Goal: Information Seeking & Learning: Check status

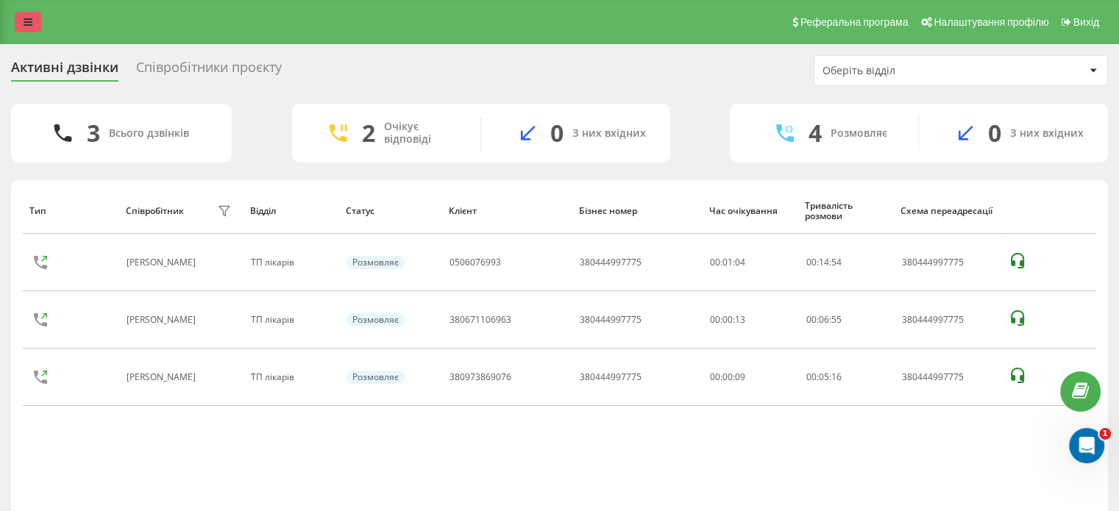
click at [35, 12] on link at bounding box center [28, 22] width 26 height 21
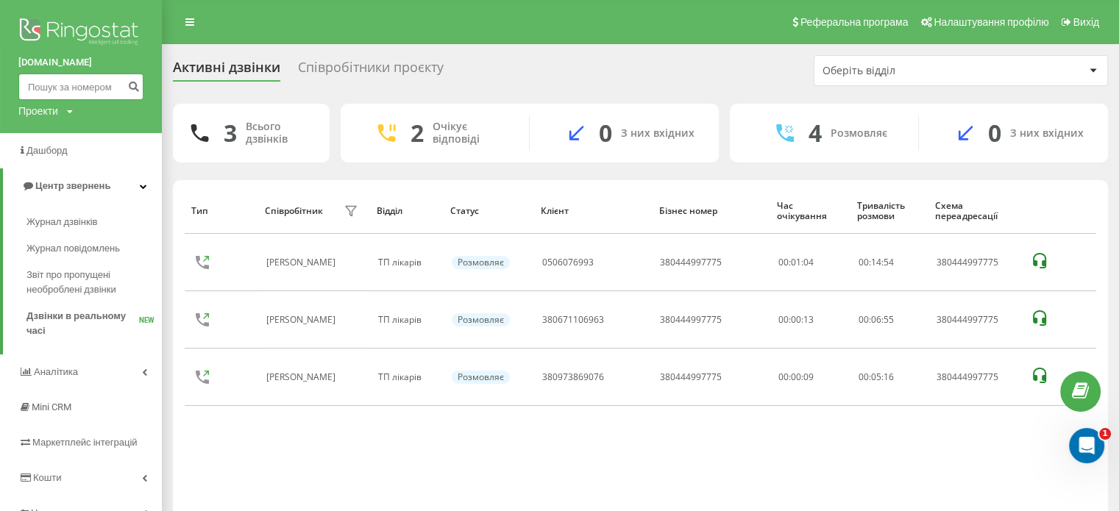
click at [41, 80] on input at bounding box center [80, 87] width 125 height 26
paste input "380687471921"
type input "380687471921"
click at [135, 85] on icon "submit" at bounding box center [133, 84] width 13 height 9
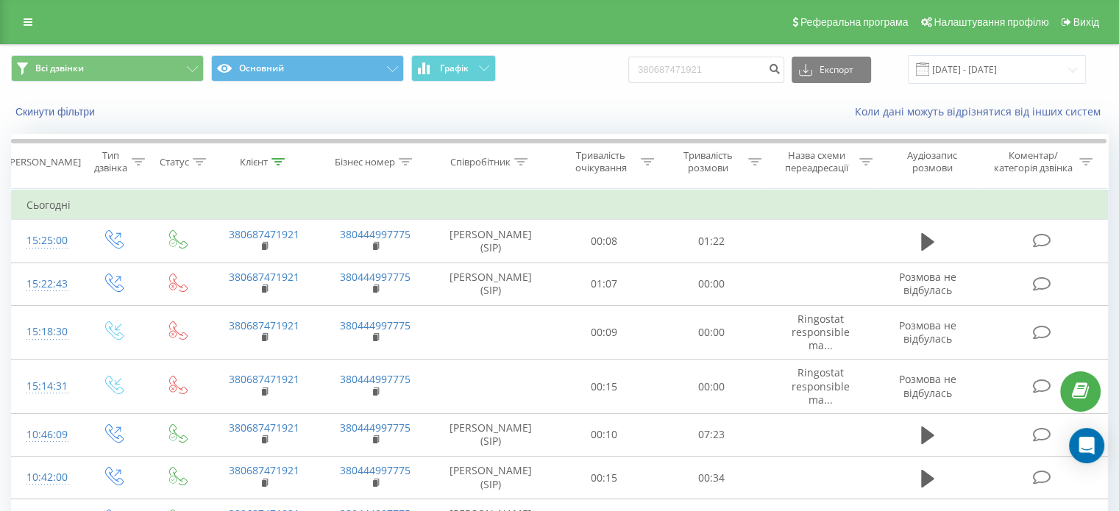
click at [21, 21] on link at bounding box center [28, 22] width 26 height 21
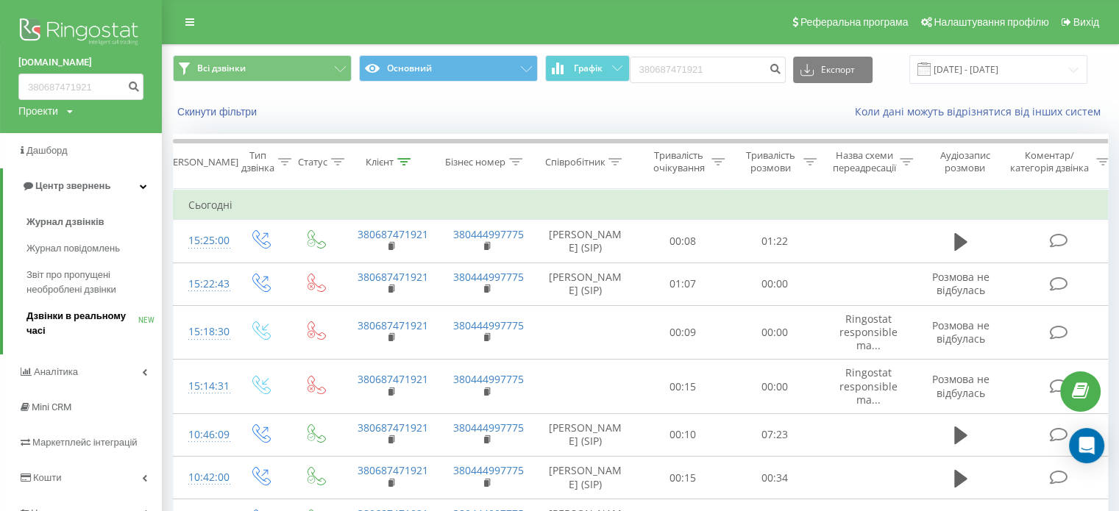
click at [74, 320] on span "Дзвінки в реальному часі" at bounding box center [82, 323] width 112 height 29
